Goal: Information Seeking & Learning: Learn about a topic

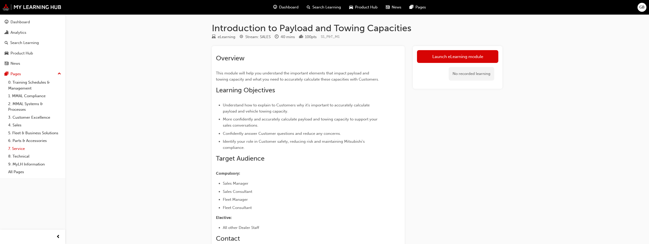
click at [21, 150] on link "7. Service" at bounding box center [34, 149] width 57 height 8
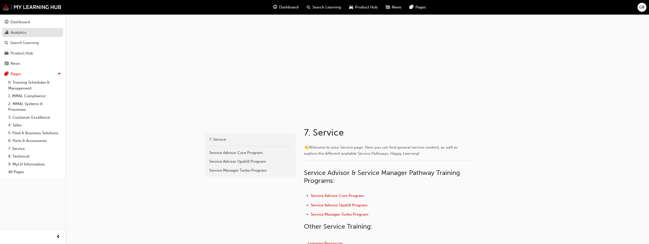
click at [16, 31] on div "Analytics" at bounding box center [18, 33] width 16 height 6
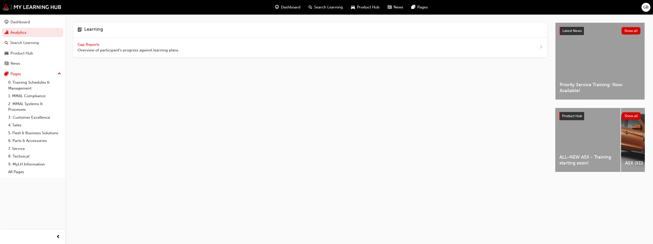
click at [88, 44] on span "Gap Reports" at bounding box center [88, 44] width 23 height 5
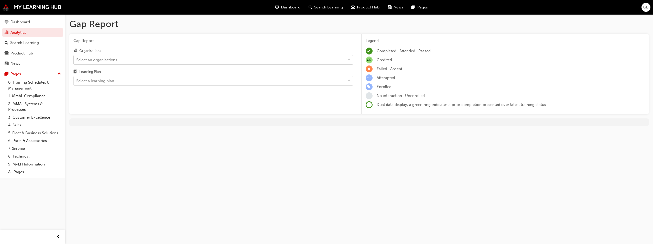
click at [348, 59] on span "down-icon" at bounding box center [349, 60] width 4 height 7
click at [77, 59] on input "Organisations Select an organisations" at bounding box center [76, 59] width 1 height 4
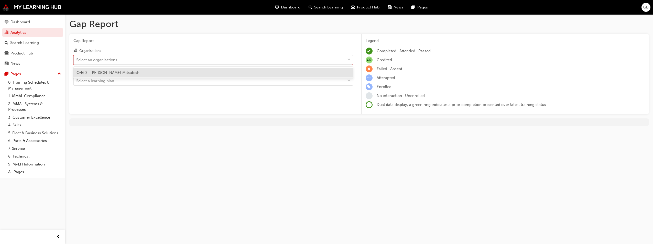
click at [103, 72] on span "Q460 - [PERSON_NAME] Mitsubishi" at bounding box center [108, 72] width 64 height 5
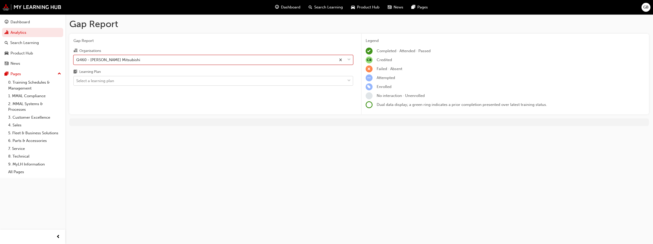
click at [89, 82] on div "Select a learning plan" at bounding box center [95, 81] width 38 height 6
click at [77, 82] on input "Learning Plan Select a learning plan" at bounding box center [76, 80] width 1 height 4
click at [79, 73] on div "Learning Plan" at bounding box center [86, 72] width 27 height 6
click at [77, 78] on input "Learning Plan Select a learning plan" at bounding box center [76, 80] width 1 height 4
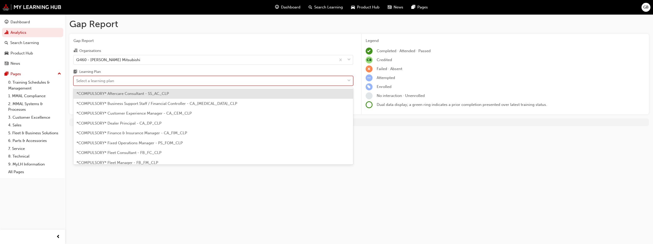
click at [346, 80] on div at bounding box center [349, 80] width 8 height 9
click at [77, 80] on input "Learning Plan option *COMPULSORY* Aftercare Consultant - SS_AC_CLP focused, 1 o…" at bounding box center [76, 80] width 1 height 4
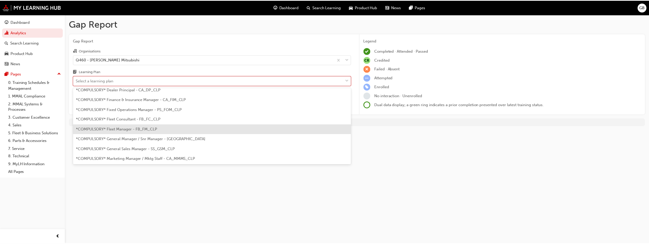
scroll to position [26, 0]
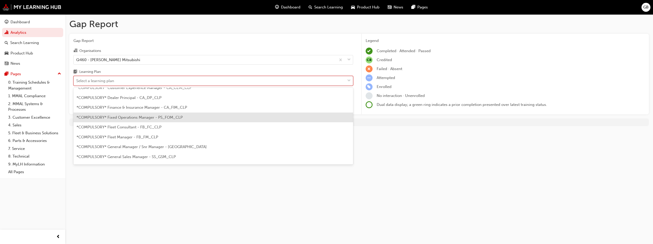
click at [97, 117] on span "*COMPULSORY* Fixed Operations Manager - PS_FOM_CLP" at bounding box center [129, 117] width 106 height 5
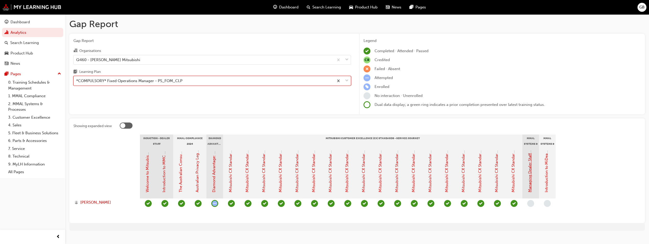
click at [531, 176] on link "Managing Dealer Staff SAP Records" at bounding box center [529, 161] width 5 height 62
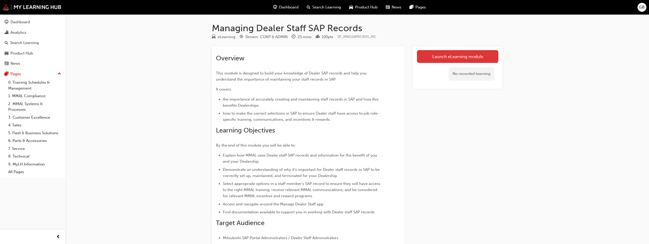
click at [450, 56] on link "Launch eLearning module" at bounding box center [457, 56] width 81 height 13
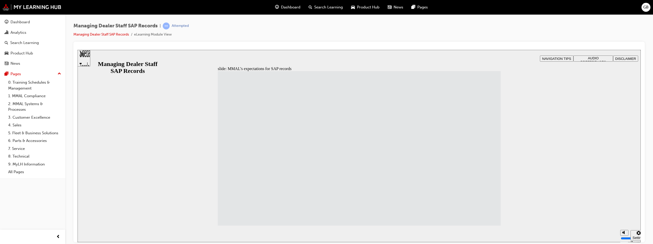
click at [490, 226] on section "pause replay Show captions (Ctrl+Alt+C) Playback speed Playback Speed 2 1.75" at bounding box center [358, 233] width 563 height 17
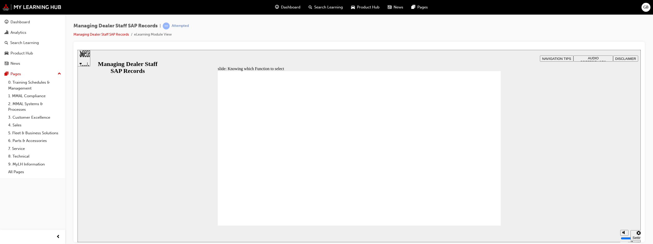
type input "123"
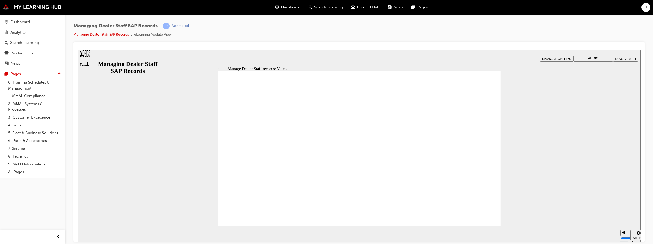
type input "127"
click at [560, 89] on div "slide: Manage Dealer Staff records: Videos Rectangle 2 Transcripts 00:09 : Let'…" at bounding box center [358, 146] width 563 height 192
type input "254"
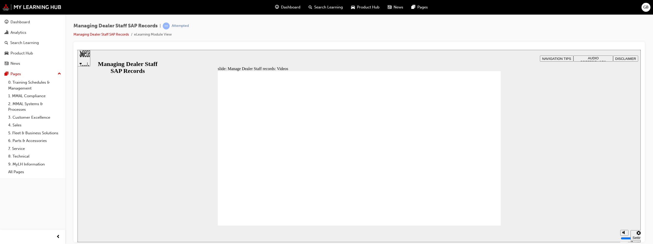
type input "75"
